Goal: Task Accomplishment & Management: Complete application form

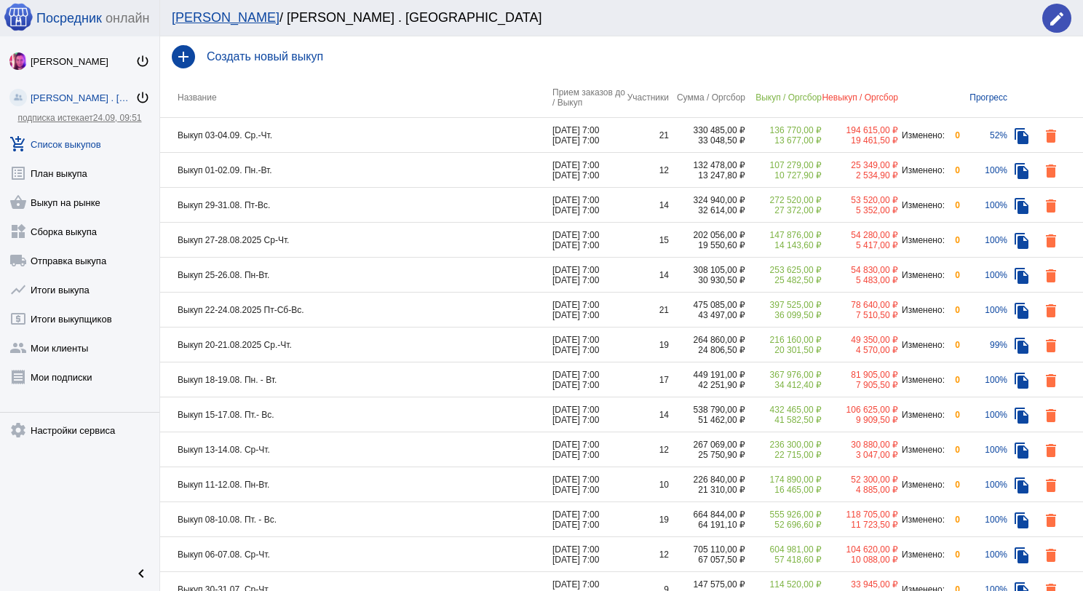
click at [292, 205] on td "Выкуп 29-31.08. Пт-Вс." at bounding box center [356, 205] width 392 height 35
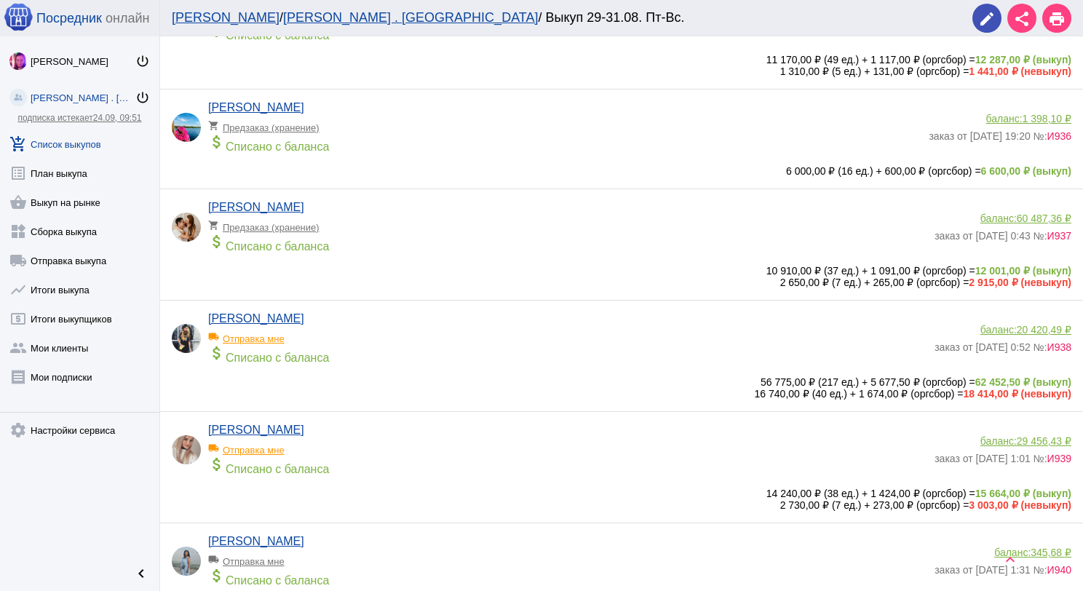
scroll to position [146, 0]
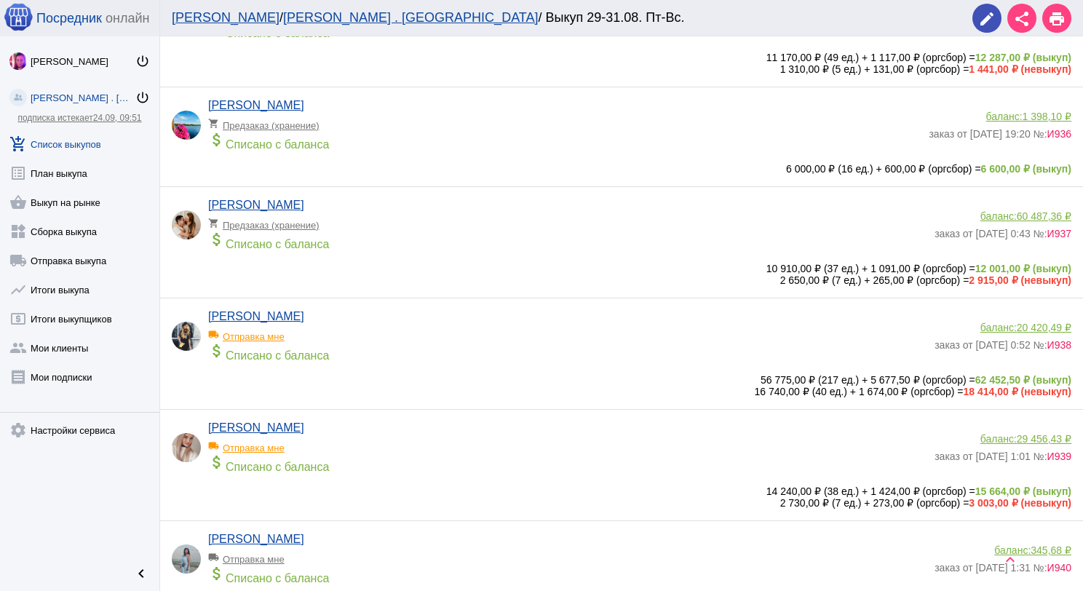
click at [384, 329] on app-delivery-type "local_shipping Отправка мне" at bounding box center [567, 332] width 719 height 19
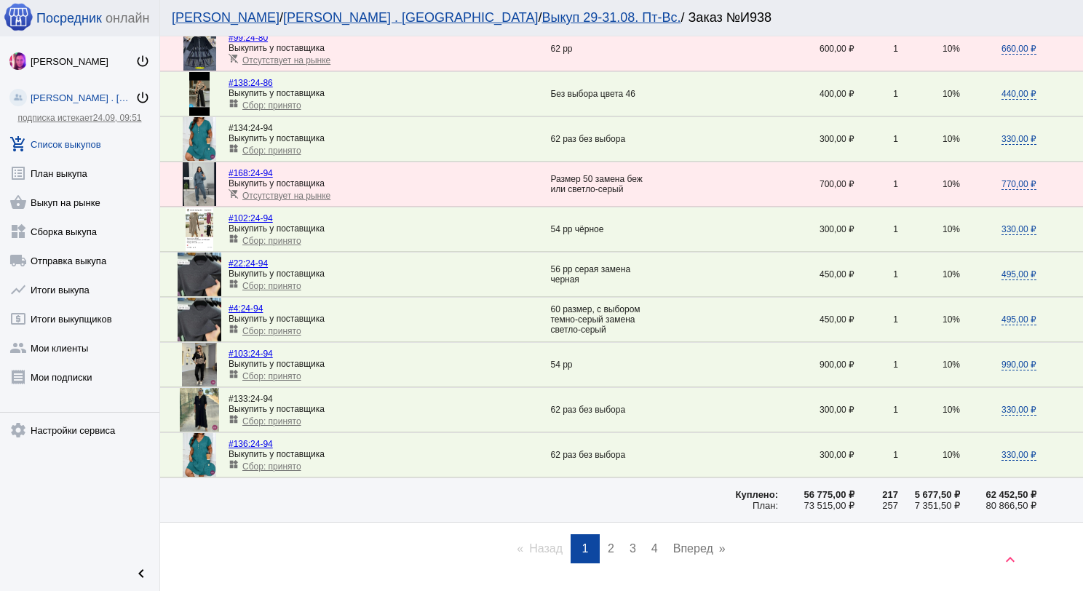
scroll to position [1966, 0]
click at [610, 534] on link "page 2" at bounding box center [611, 548] width 21 height 29
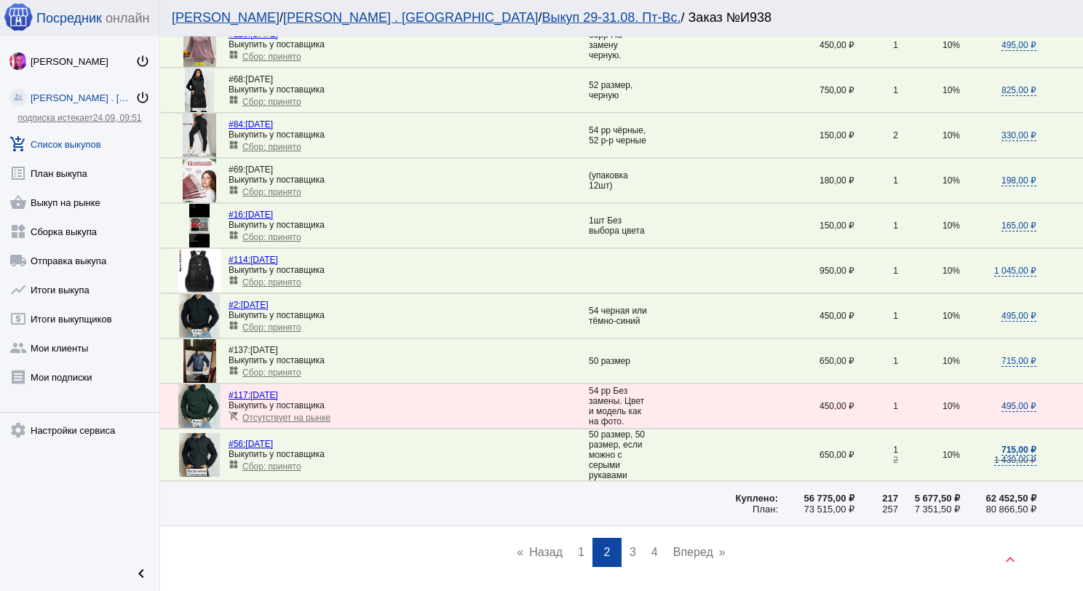
click at [630, 546] on span "3" at bounding box center [633, 552] width 7 height 12
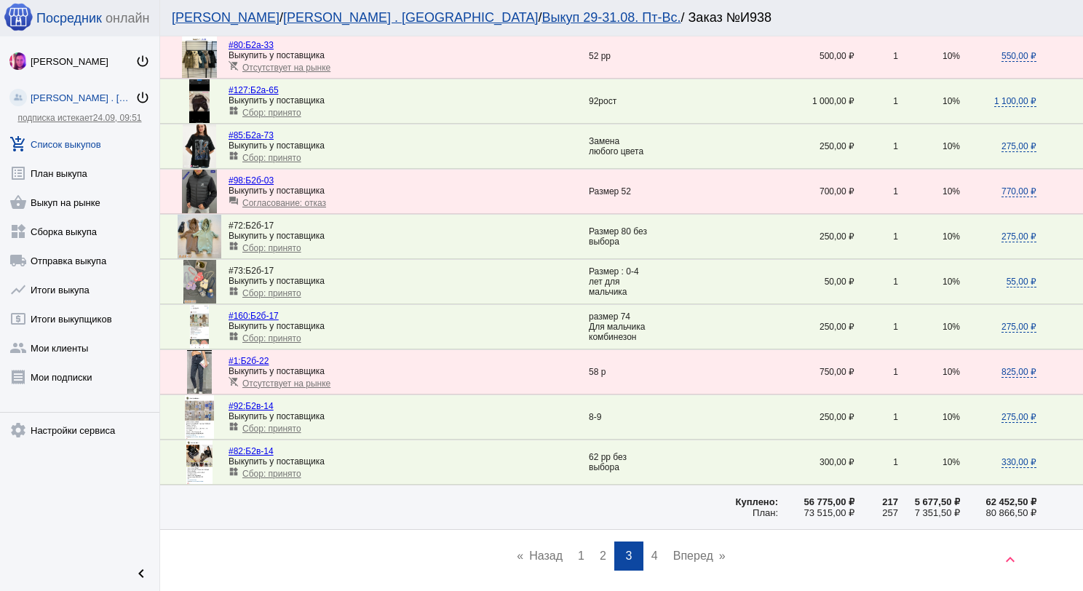
scroll to position [2002, 0]
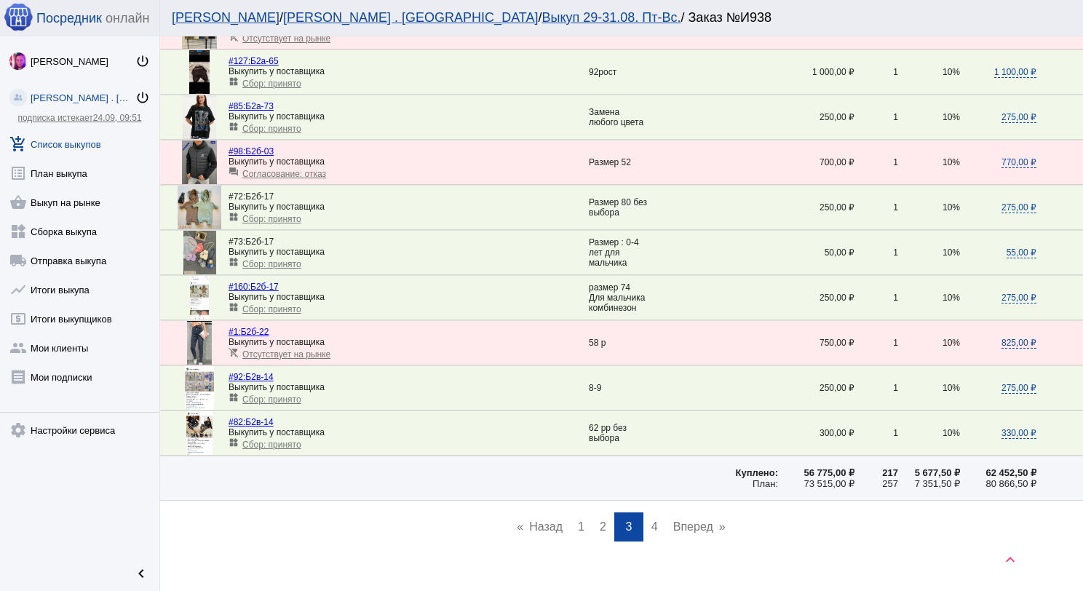
click at [652, 521] on span "4" at bounding box center [655, 527] width 7 height 12
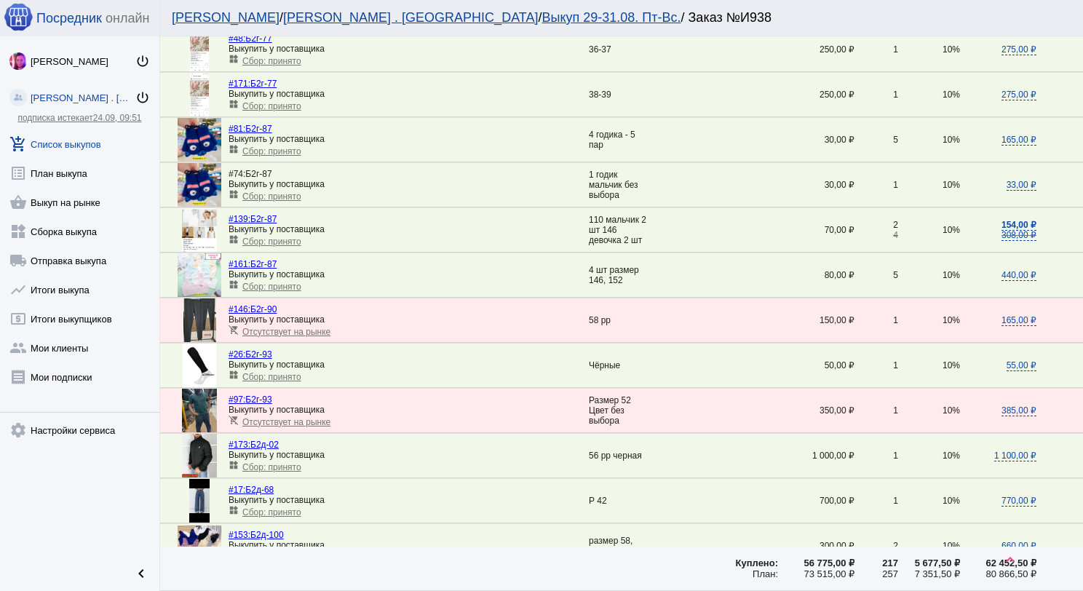
scroll to position [947, 0]
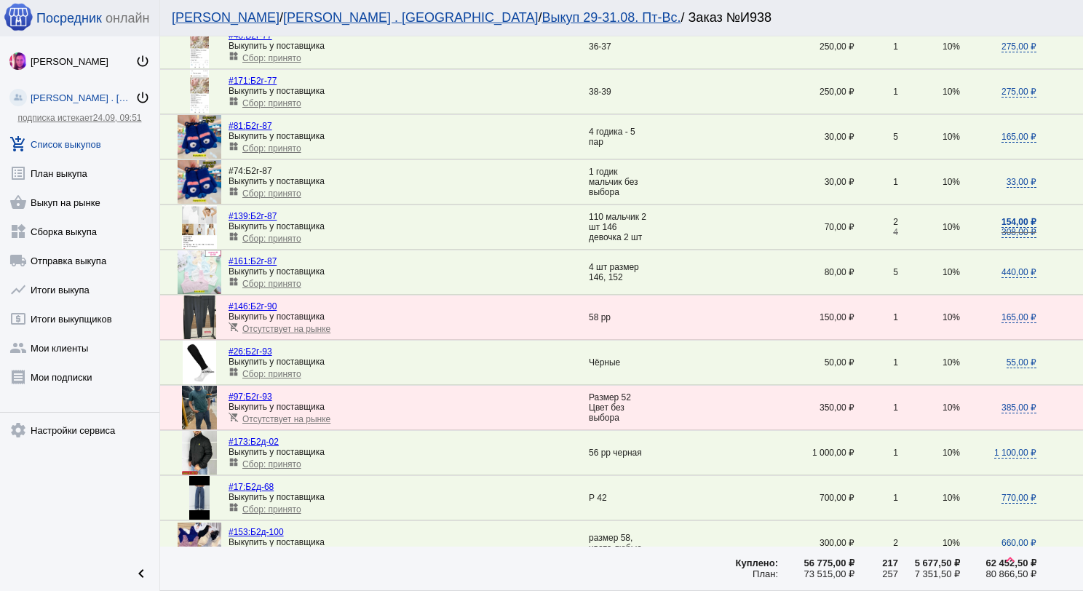
click at [277, 459] on span "Сбор: принято" at bounding box center [271, 464] width 59 height 10
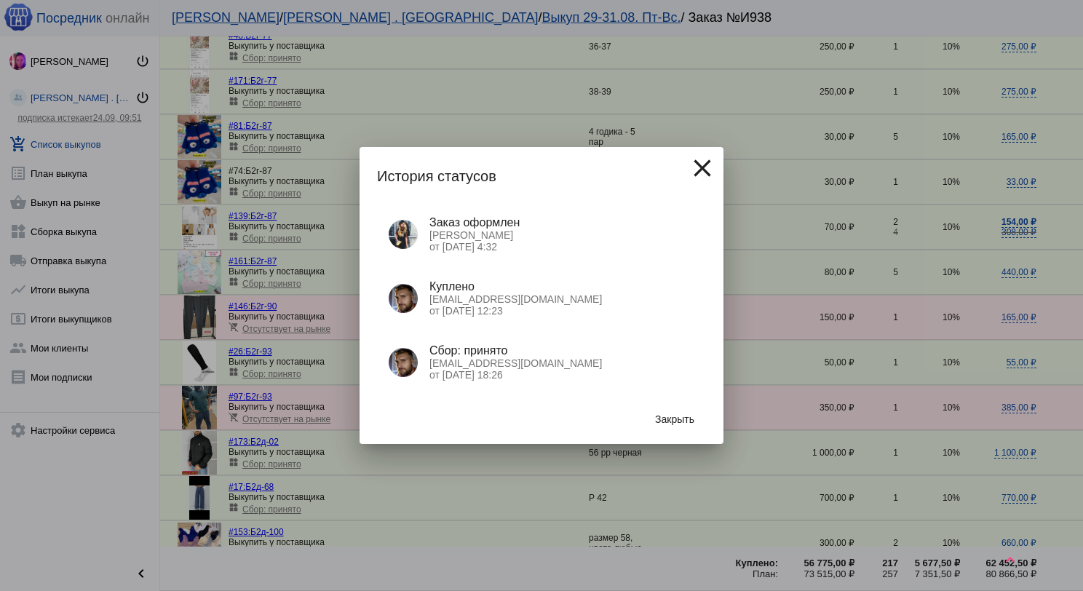
click at [672, 411] on button "Закрыть" at bounding box center [675, 419] width 63 height 26
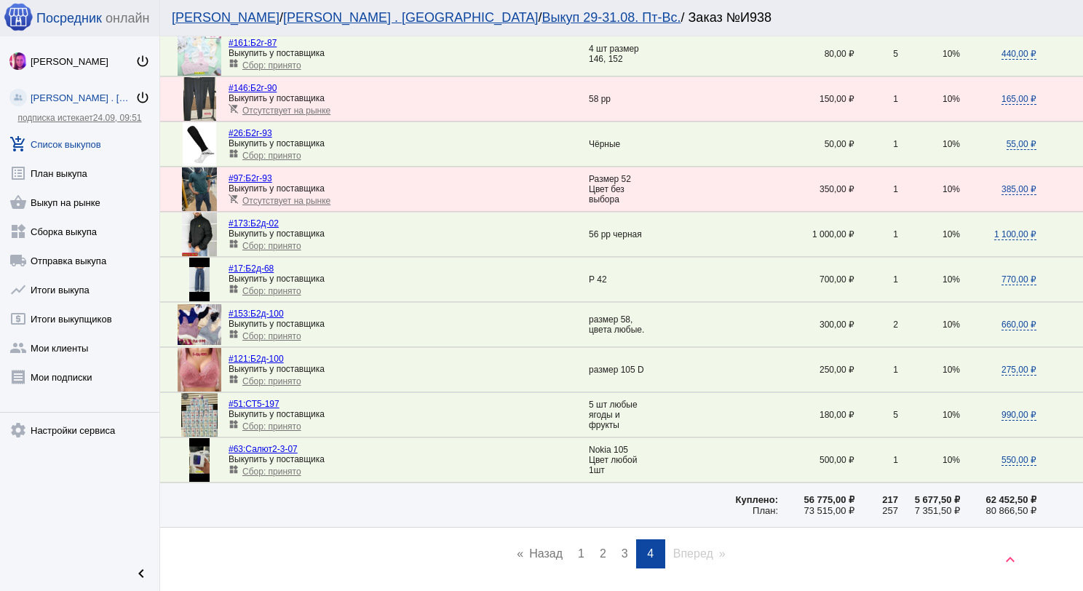
scroll to position [1198, 0]
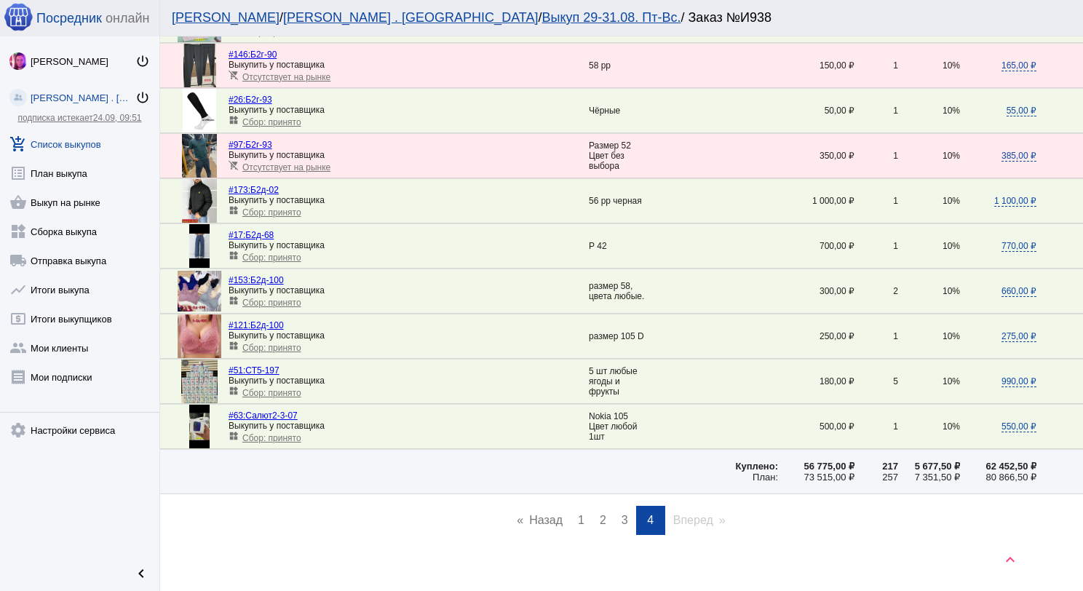
click at [578, 514] on span "1" at bounding box center [581, 520] width 7 height 12
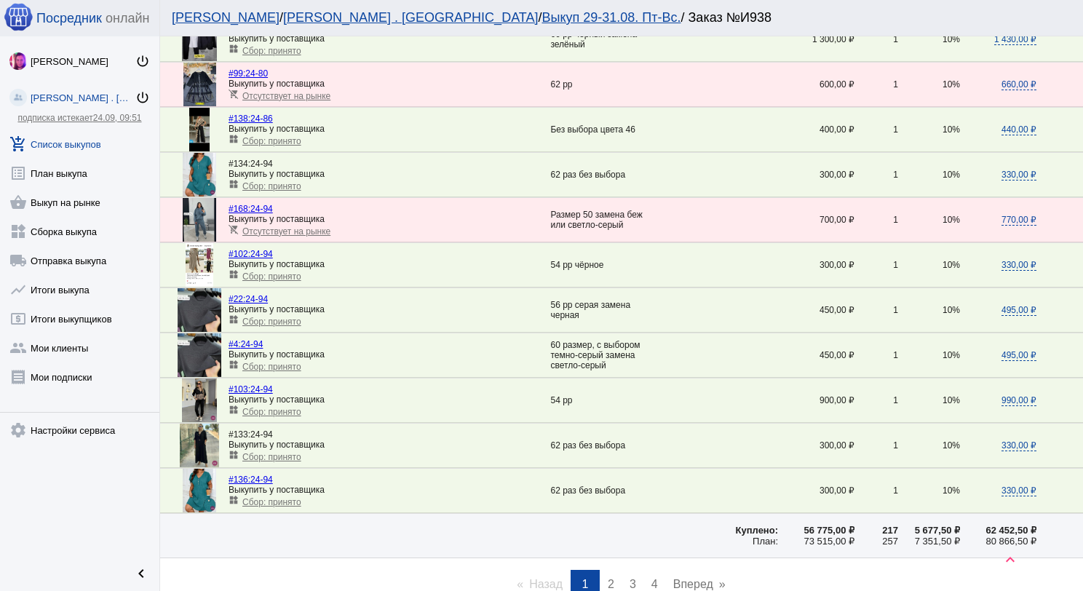
scroll to position [1990, 0]
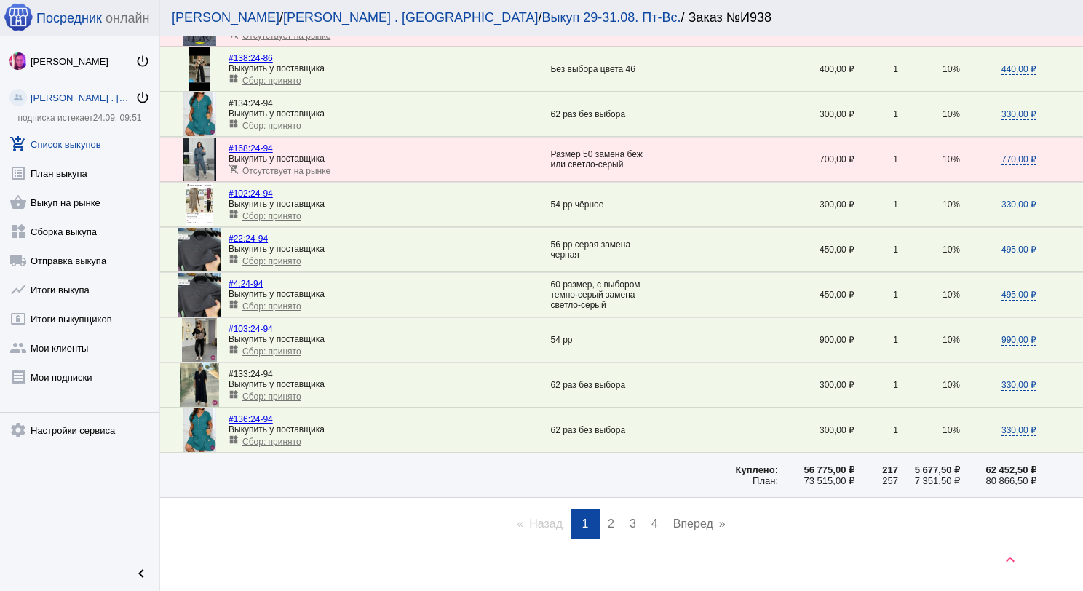
click at [612, 510] on link "page 2" at bounding box center [611, 524] width 21 height 29
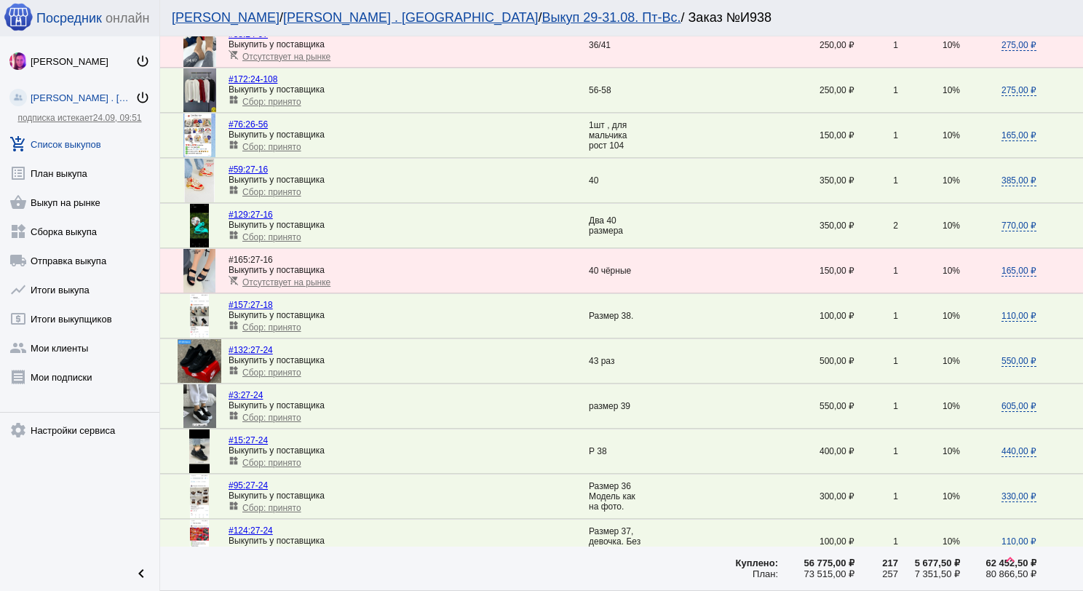
scroll to position [218, 0]
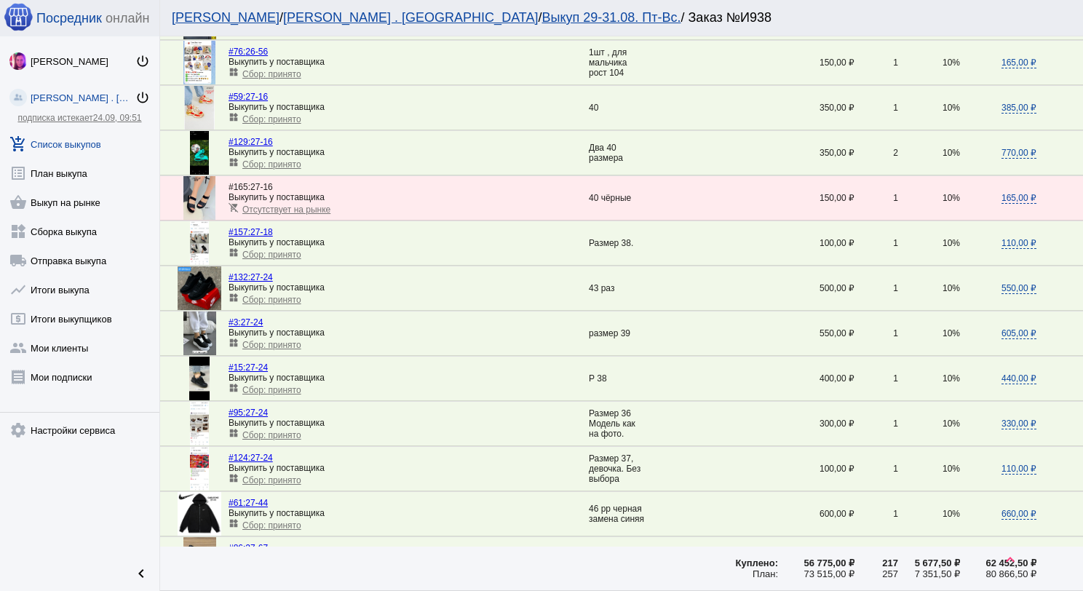
click at [277, 387] on span "Сбор: принято" at bounding box center [271, 390] width 59 height 10
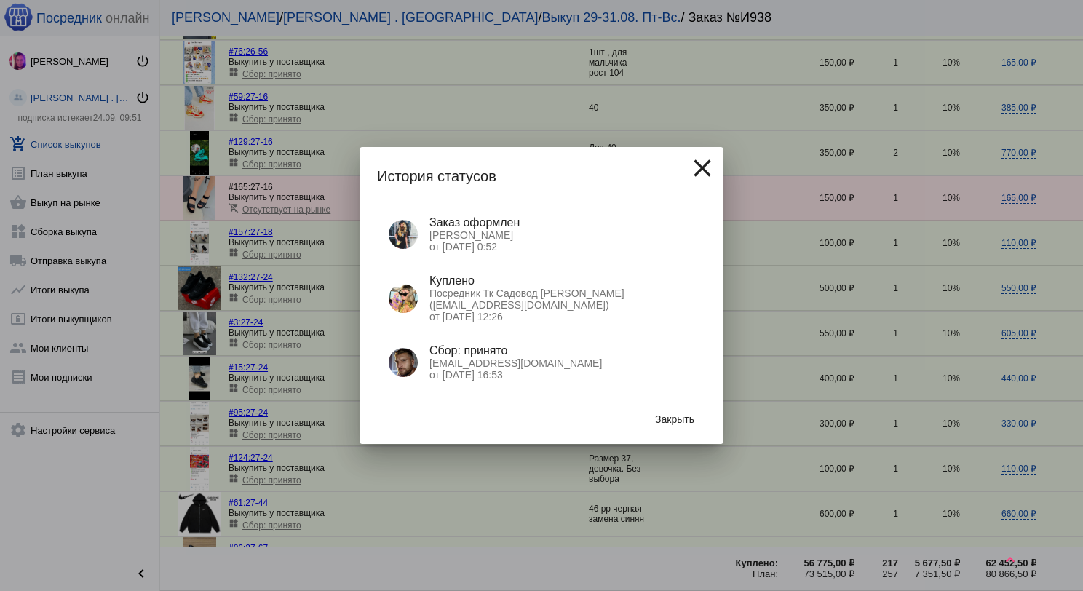
click at [693, 409] on button "Закрыть" at bounding box center [675, 419] width 63 height 26
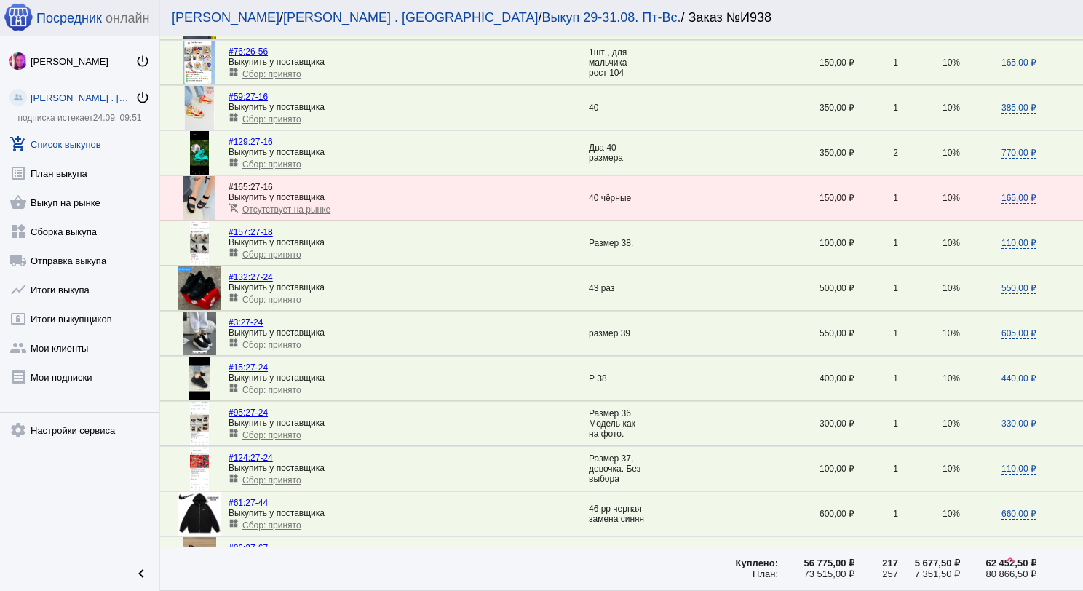
click at [76, 146] on link "add_shopping_cart Список выкупов" at bounding box center [79, 141] width 159 height 29
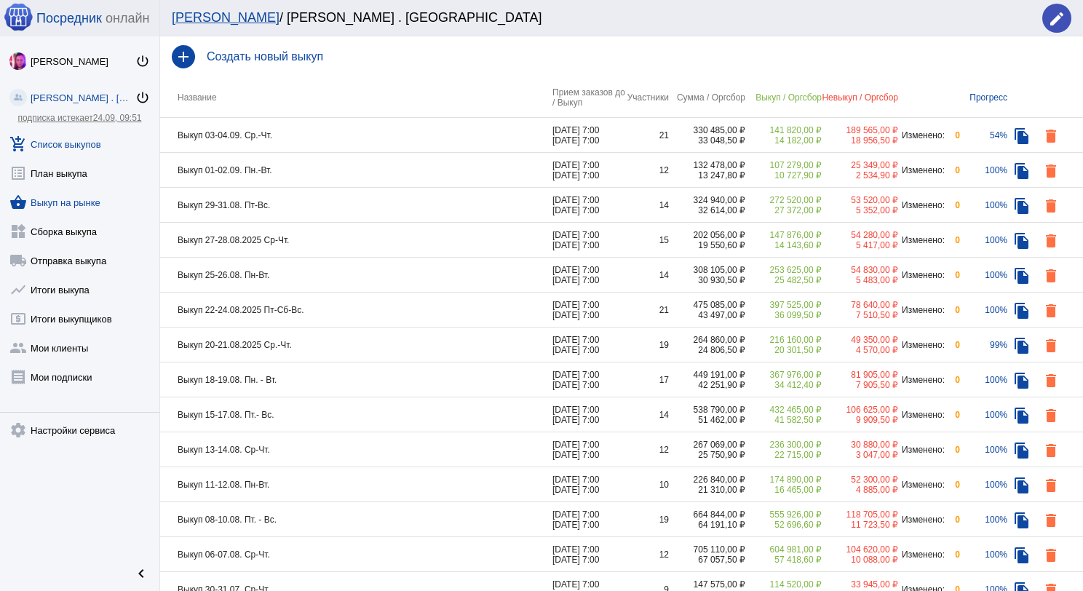
click at [101, 203] on link "shopping_basket Выкуп на рынке" at bounding box center [79, 199] width 159 height 29
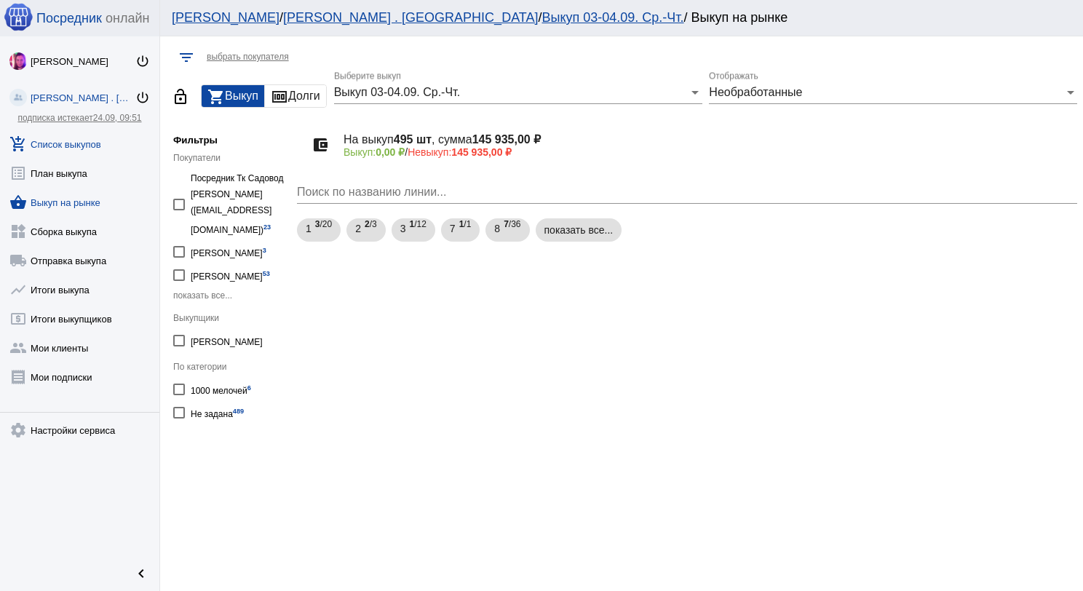
click at [80, 136] on link "add_shopping_cart Список выкупов" at bounding box center [79, 141] width 159 height 29
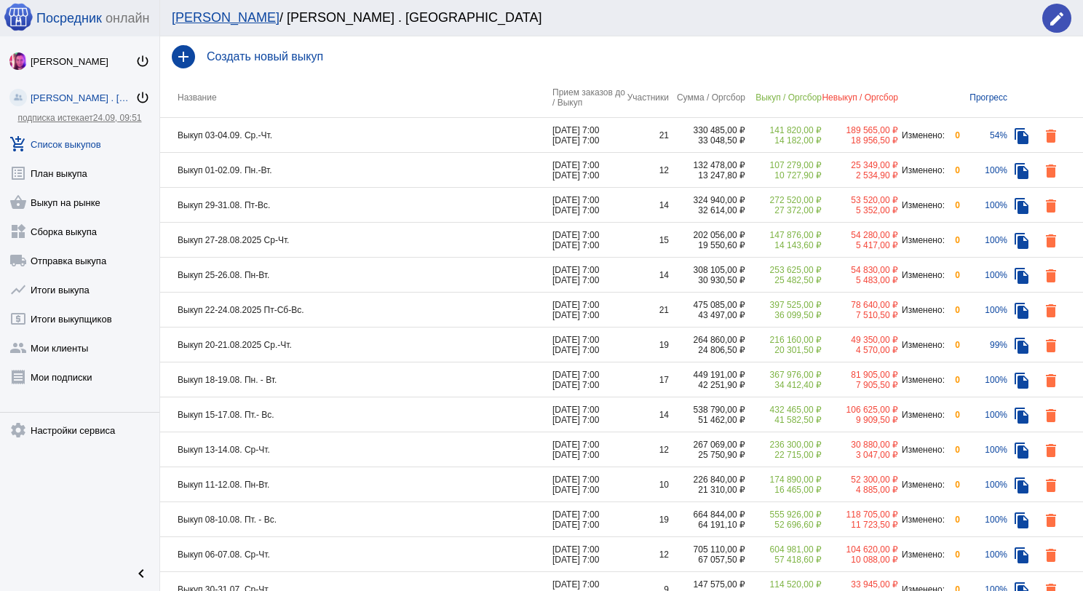
click at [314, 140] on td "Выкуп 03-04.09. Ср.-Чт." at bounding box center [356, 135] width 392 height 35
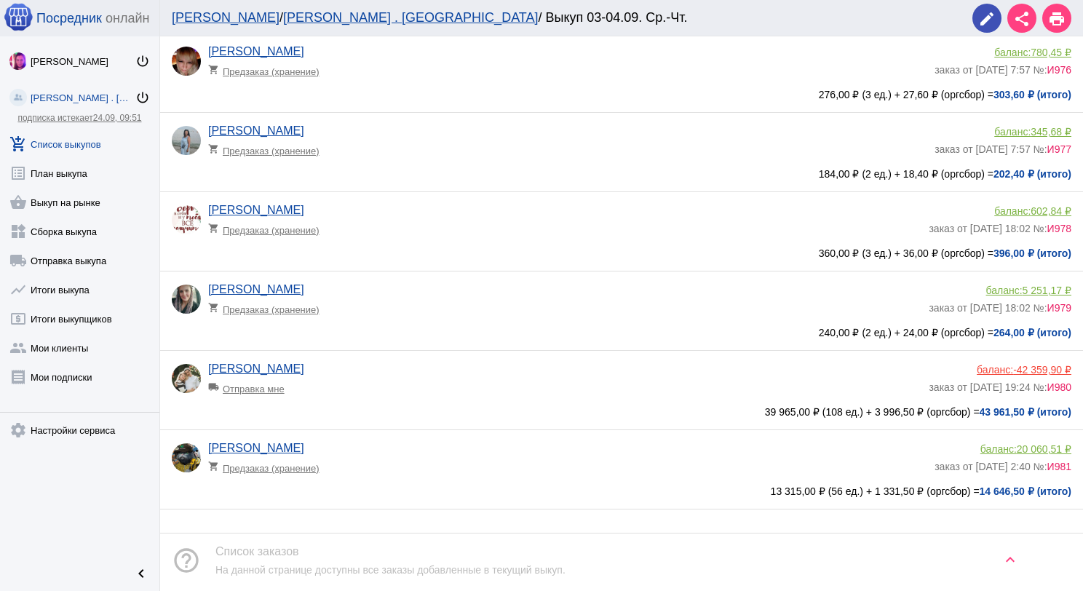
scroll to position [1311, 0]
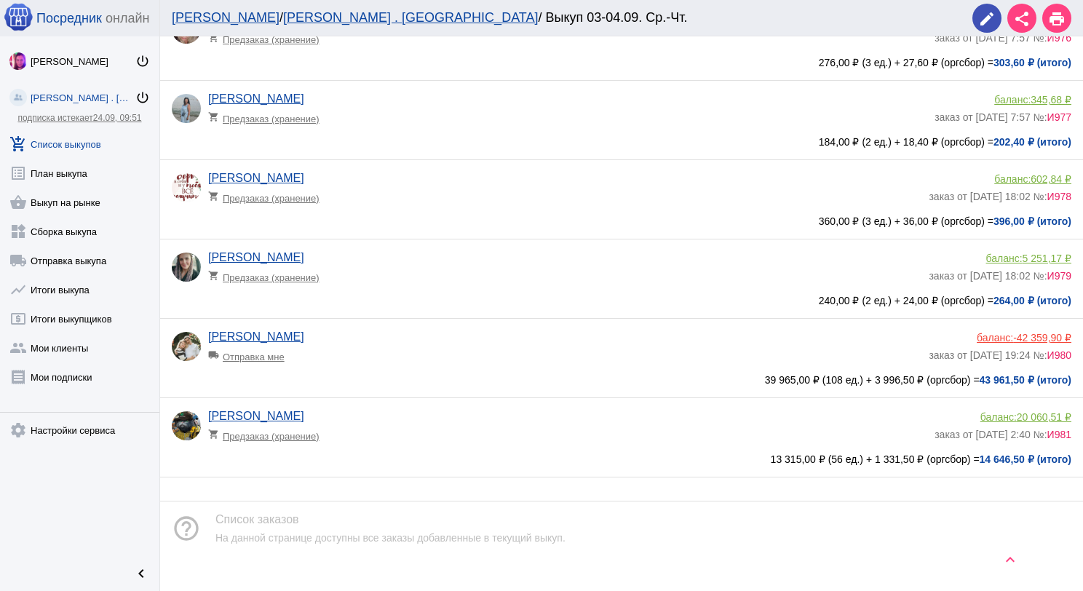
click at [277, 363] on div "local_shipping Отправка мне" at bounding box center [268, 353] width 120 height 19
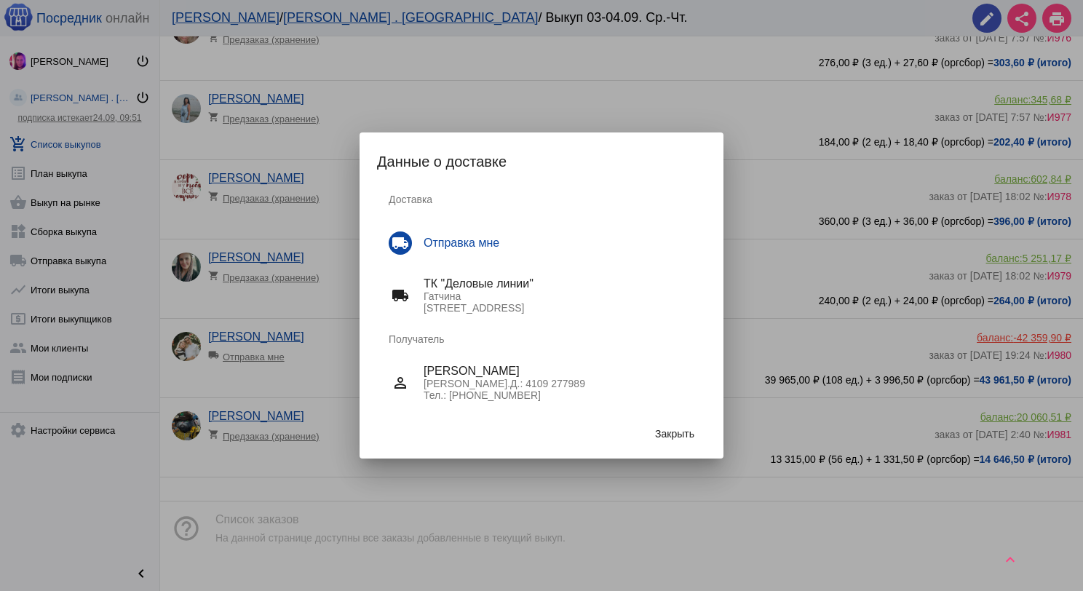
click at [667, 425] on button "Закрыть" at bounding box center [675, 434] width 63 height 26
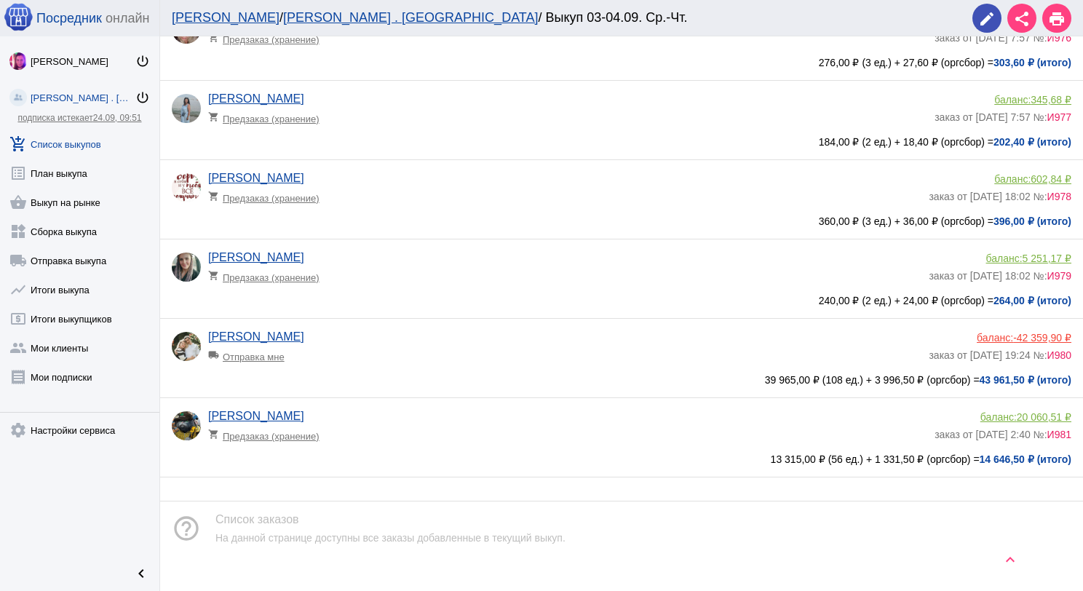
click at [78, 135] on link "add_shopping_cart Список выкупов" at bounding box center [79, 141] width 159 height 29
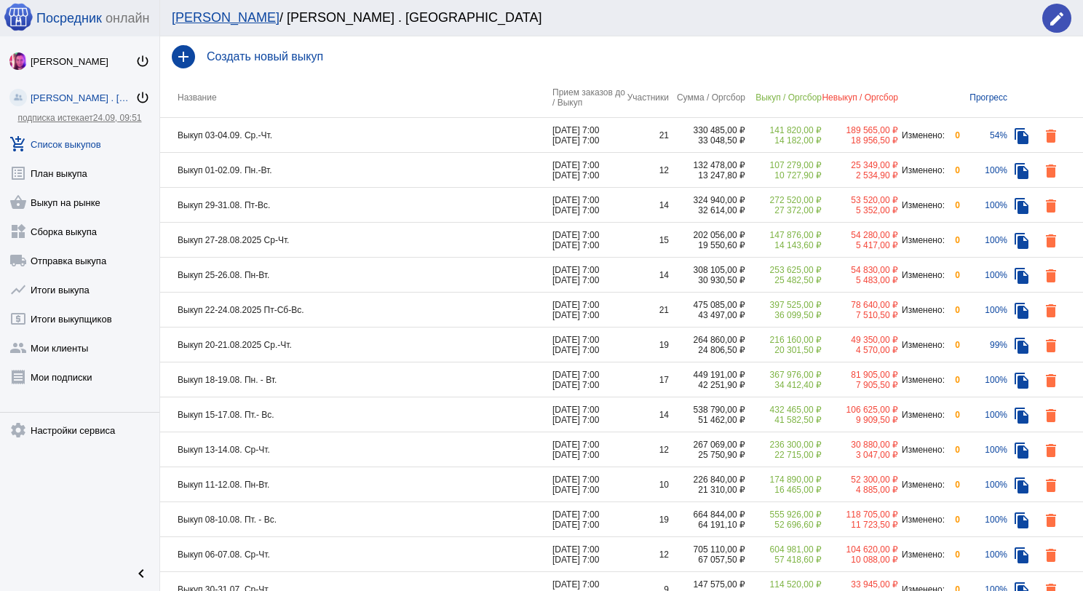
click at [294, 63] on div "add Создать новый выкуп" at bounding box center [621, 56] width 923 height 41
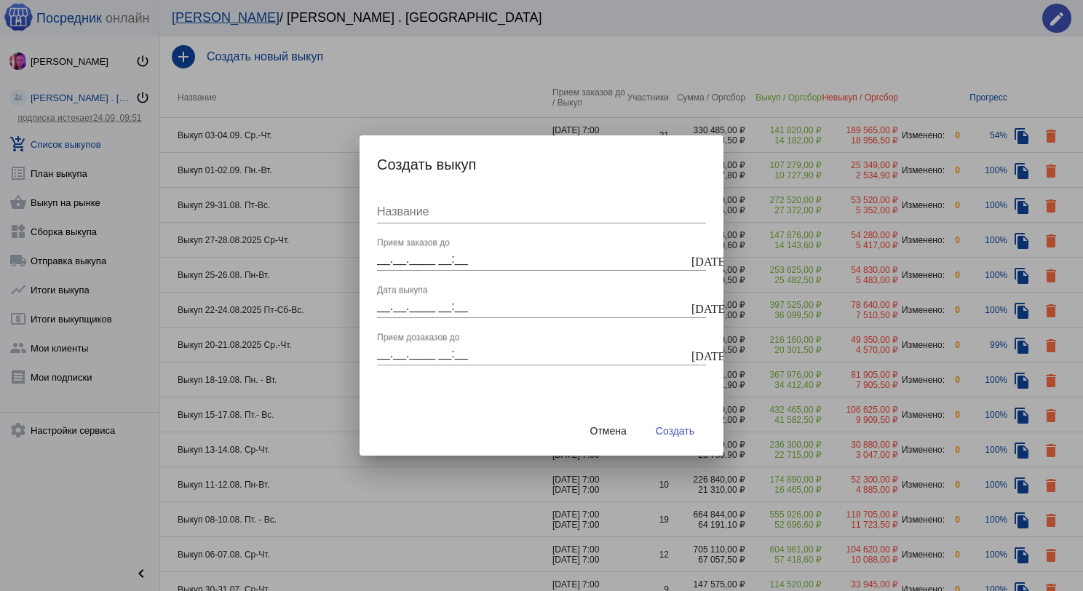
click at [428, 204] on div "Название" at bounding box center [541, 207] width 329 height 33
type input "Выкуп 05-07.09. [GEOGRAPHIC_DATA]."
click at [408, 254] on input "__.__.____ __:__" at bounding box center [533, 259] width 312 height 13
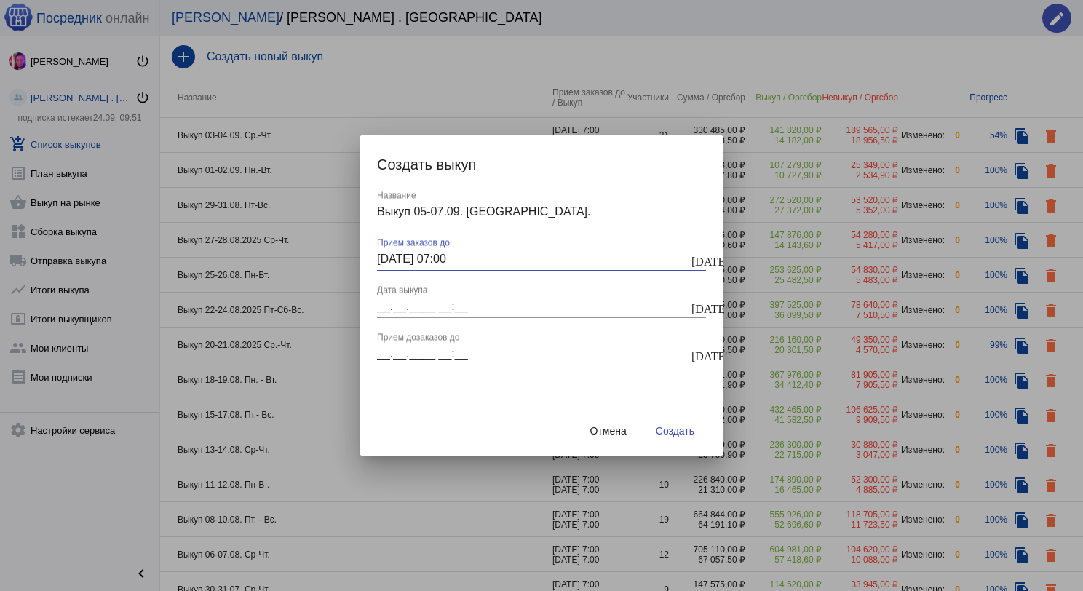
type input "[DATE] 07:00"
click at [400, 312] on input "__.__.____ __:__" at bounding box center [533, 306] width 312 height 13
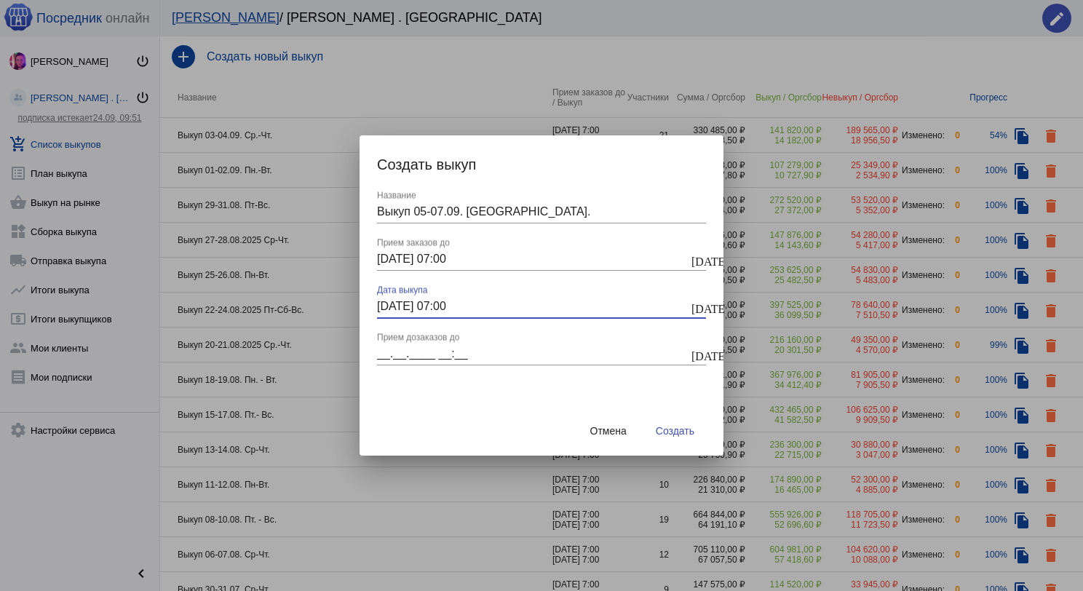
type input "[DATE] 07:00"
click at [402, 358] on input "__.__.____ __:__" at bounding box center [533, 353] width 312 height 13
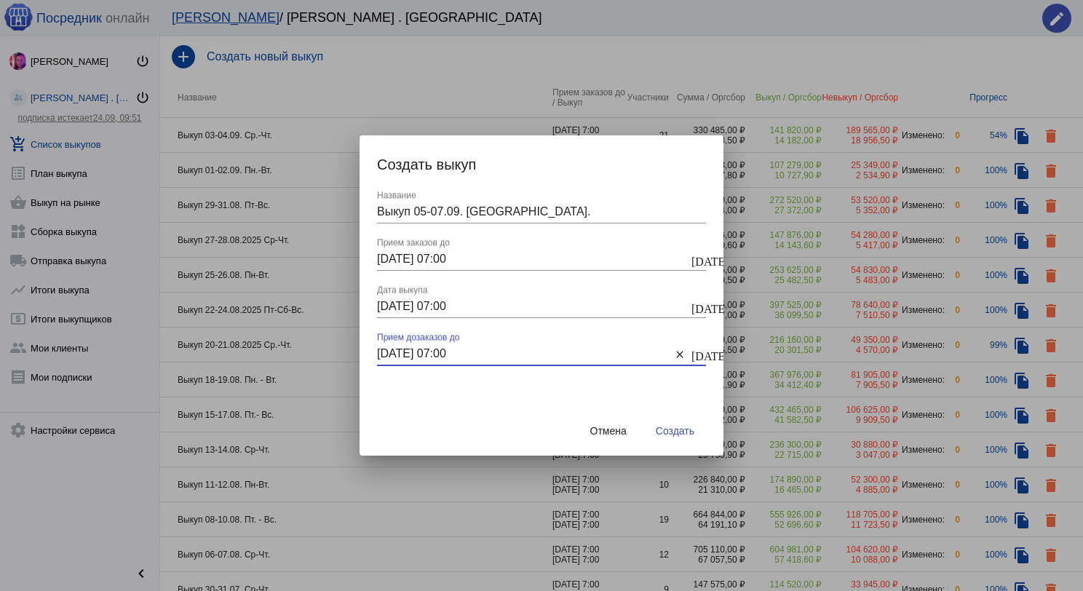
type input "[DATE] 07:00"
click at [658, 430] on span "Создать" at bounding box center [675, 431] width 39 height 12
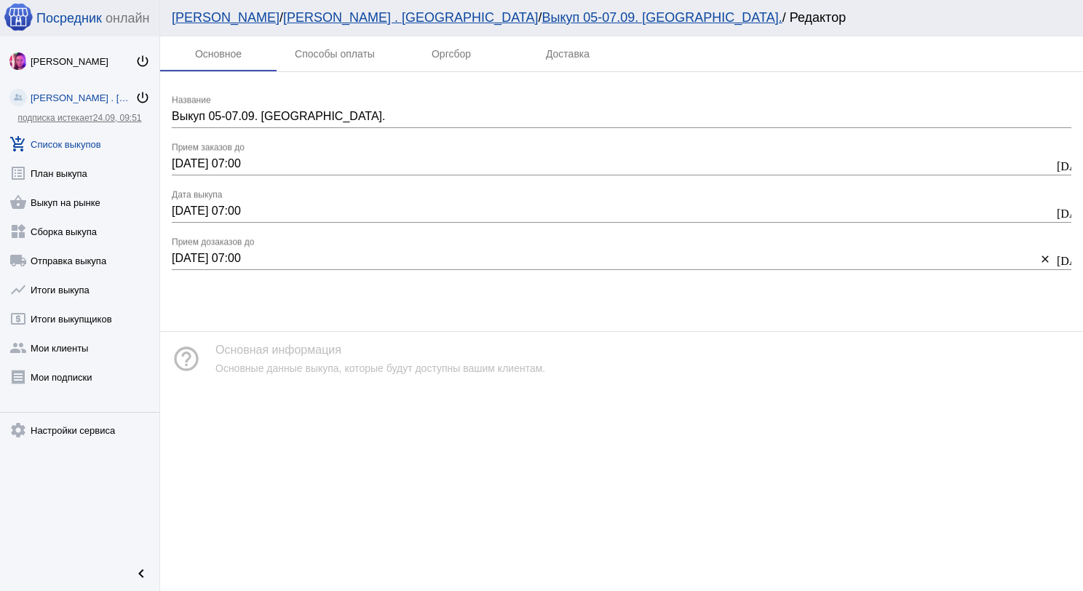
click at [44, 144] on link "add_shopping_cart Список выкупов" at bounding box center [79, 141] width 159 height 29
